Goal: Navigation & Orientation: Find specific page/section

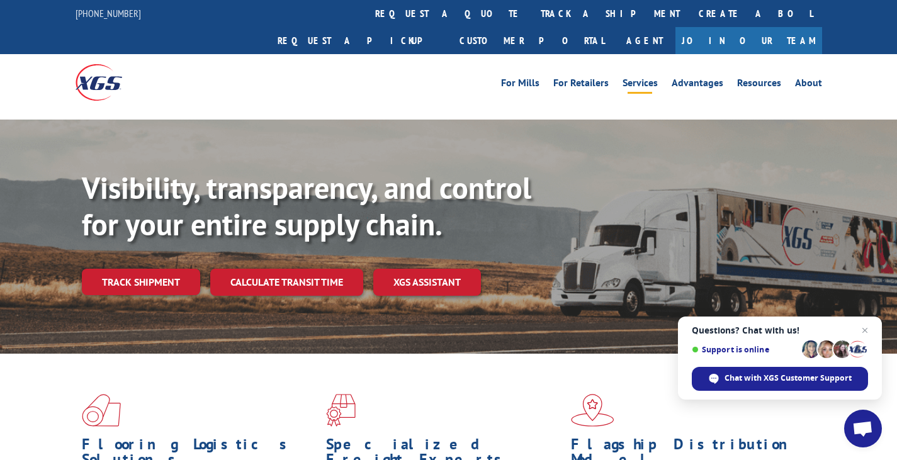
click at [649, 78] on link "Services" at bounding box center [640, 85] width 35 height 14
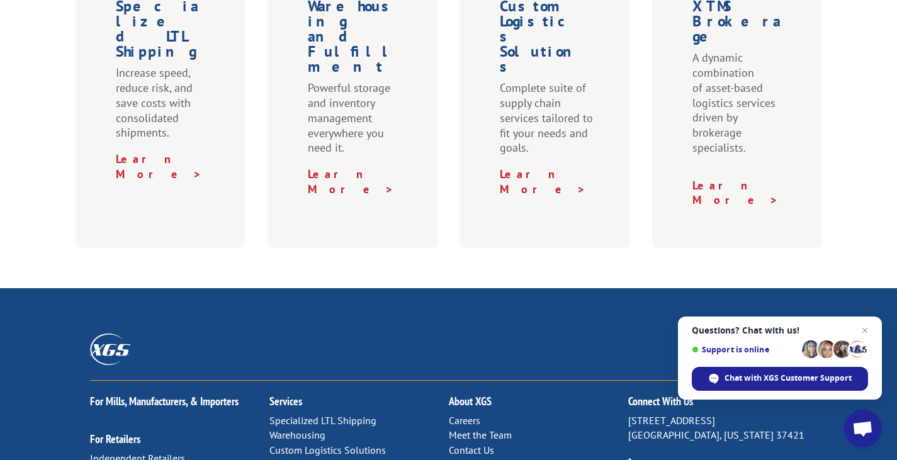
scroll to position [755, 0]
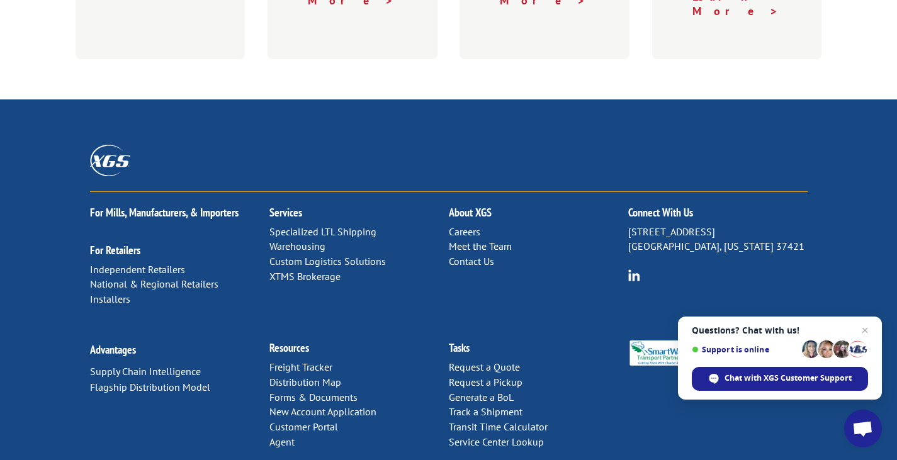
click at [363, 225] on link "Specialized LTL Shipping" at bounding box center [322, 231] width 107 height 13
